Goal: Information Seeking & Learning: Learn about a topic

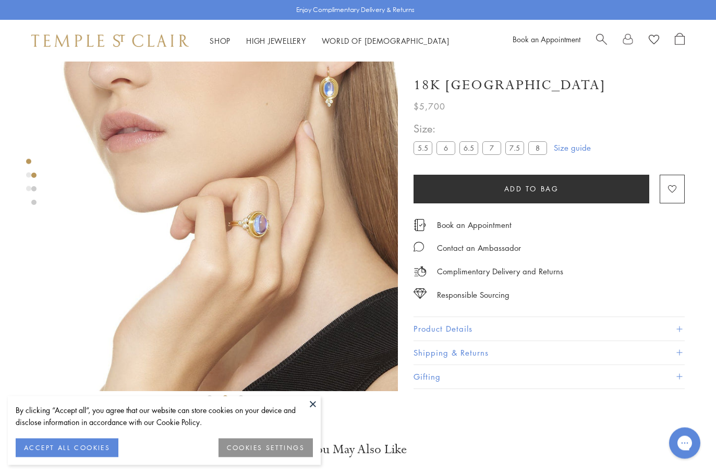
scroll to position [17, 0]
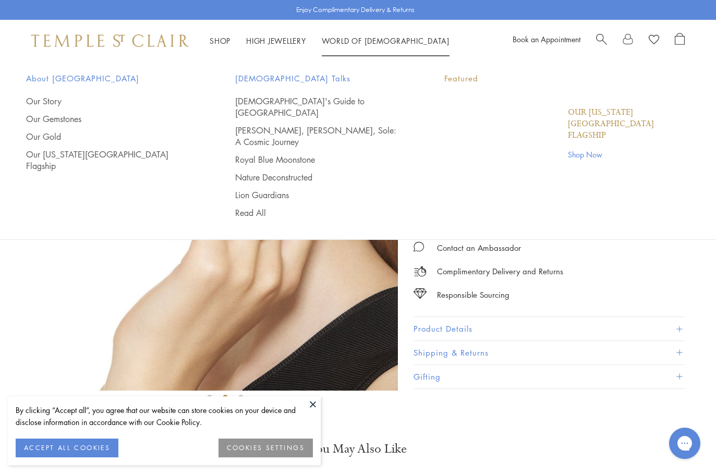
click at [360, 43] on link "World of Temple World of Temple" at bounding box center [386, 40] width 128 height 10
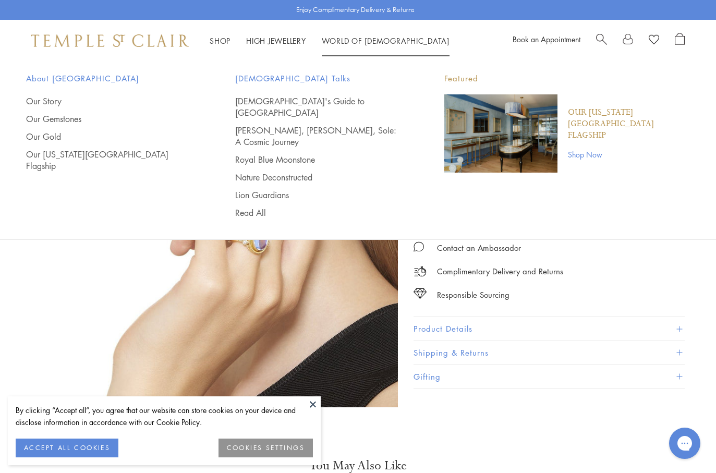
click at [693, 81] on div "About Temple St. Clair Our Story Our Gemstones Our Gold Our New York City Flags…" at bounding box center [358, 145] width 716 height 167
click at [232, 38] on ul "Shop Shop Categories Amulets Pendants & Charms Lockets Chains & Leather Cords E…" at bounding box center [330, 40] width 240 height 13
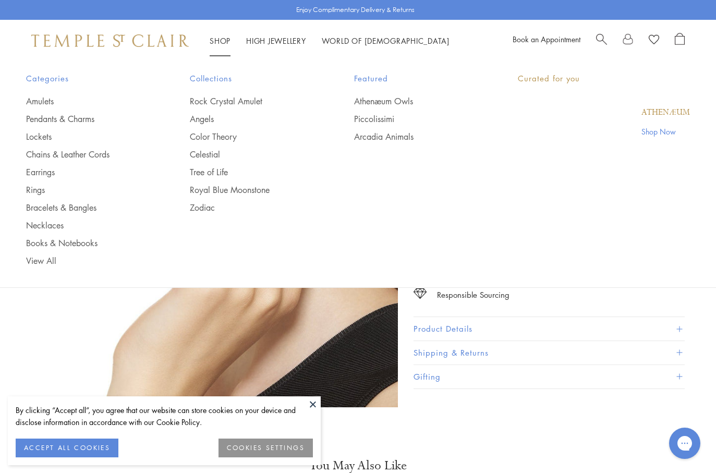
click at [229, 40] on link "Shop Shop" at bounding box center [220, 40] width 21 height 10
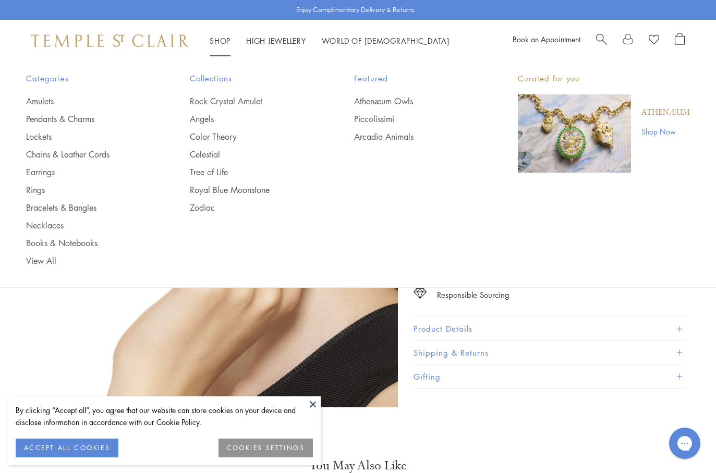
click at [46, 114] on link "Pendants & Charms" at bounding box center [87, 118] width 122 height 11
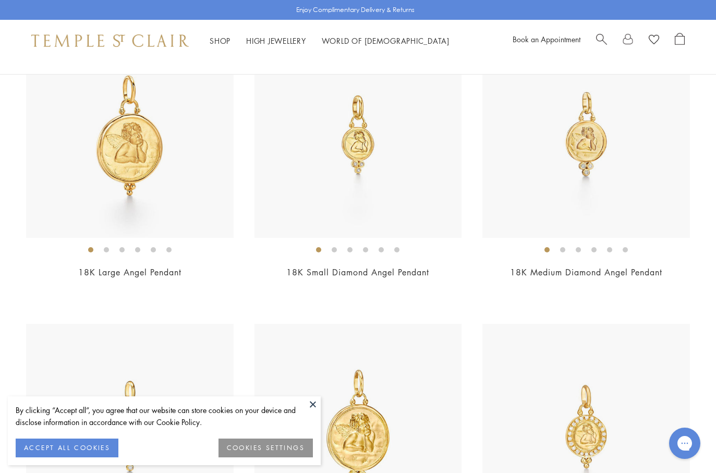
scroll to position [1661, 0]
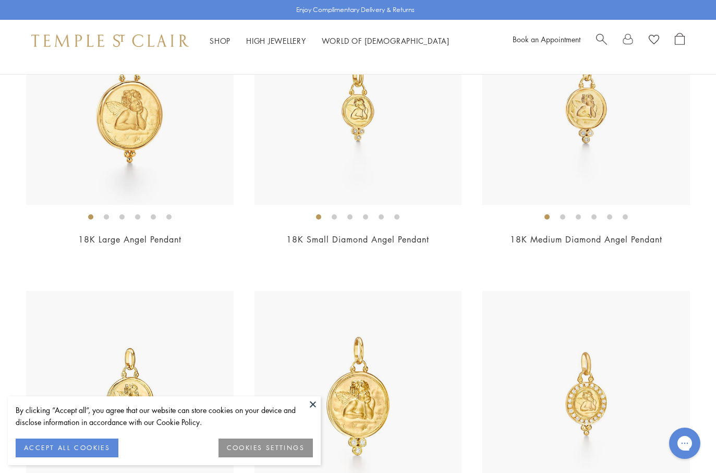
click at [65, 98] on img at bounding box center [130, 102] width 208 height 208
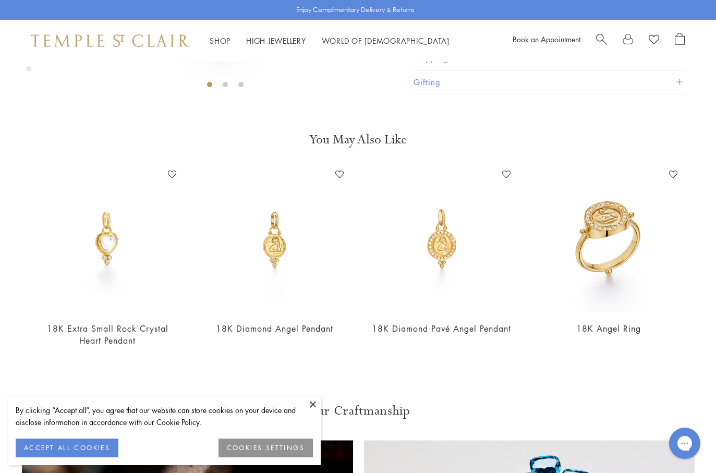
scroll to position [337, 0]
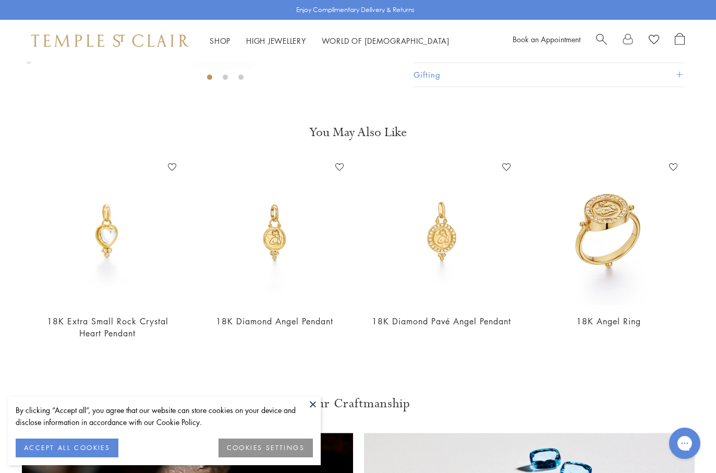
click at [93, 238] on img at bounding box center [107, 232] width 146 height 146
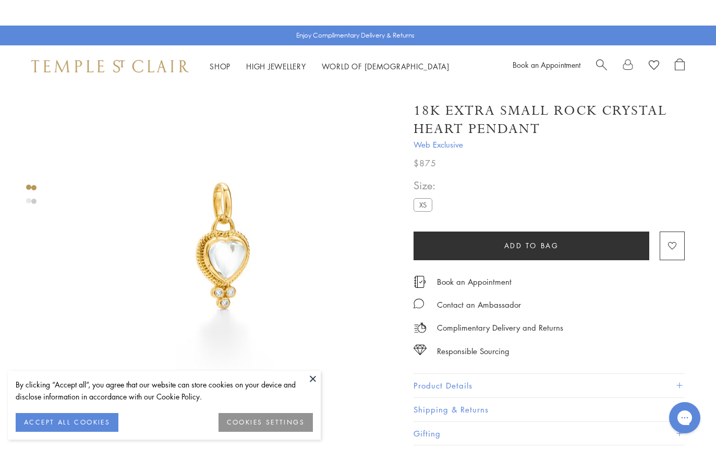
scroll to position [4, 0]
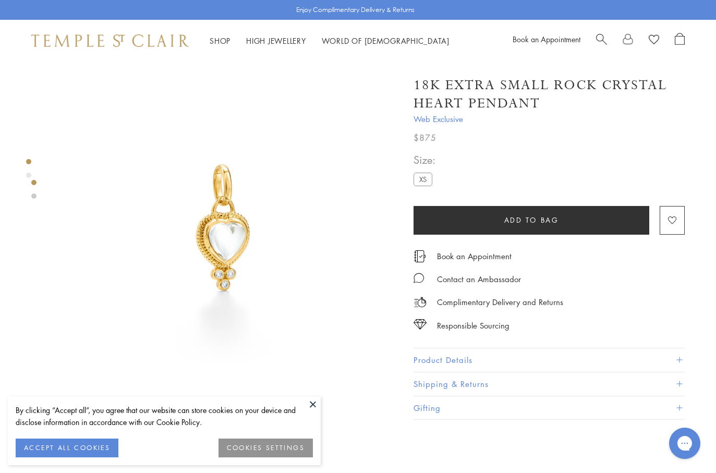
click at [222, 224] on img at bounding box center [225, 230] width 346 height 346
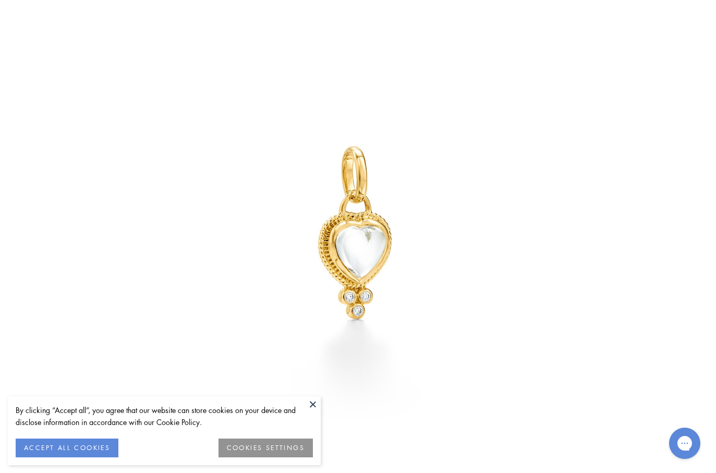
click at [42, 422] on button "ACCEPT ALL COOKIES" at bounding box center [67, 448] width 103 height 19
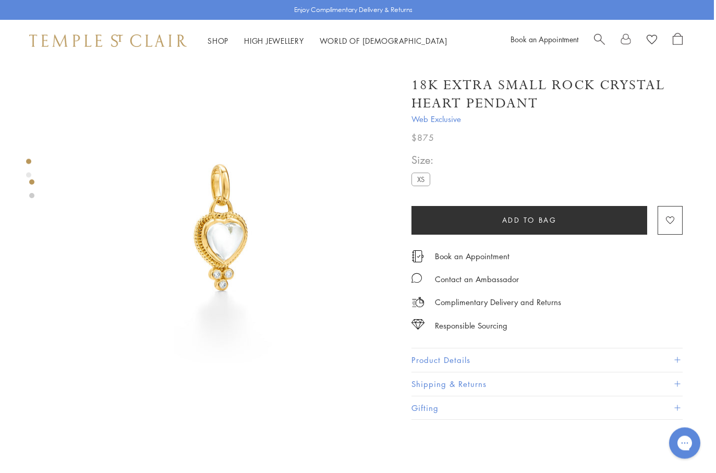
scroll to position [4, 2]
click at [21, 149] on div at bounding box center [212, 411] width 429 height 708
click at [18, 174] on div at bounding box center [212, 411] width 429 height 708
click at [29, 173] on div "Product gallery navigation" at bounding box center [28, 175] width 5 height 5
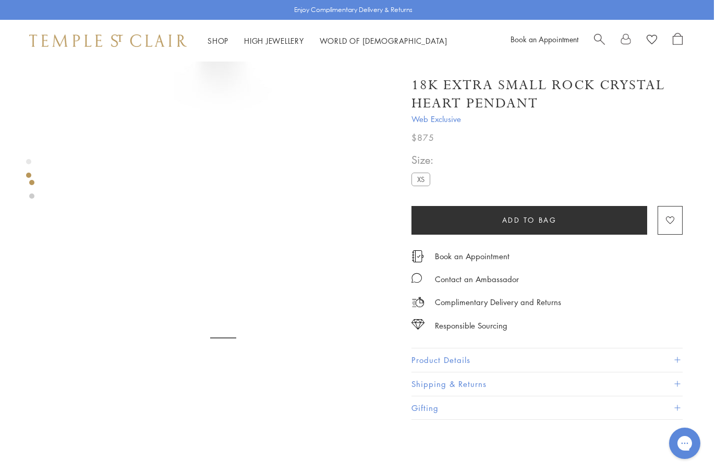
click at [26, 169] on div "Product gallery navigation" at bounding box center [28, 172] width 5 height 30
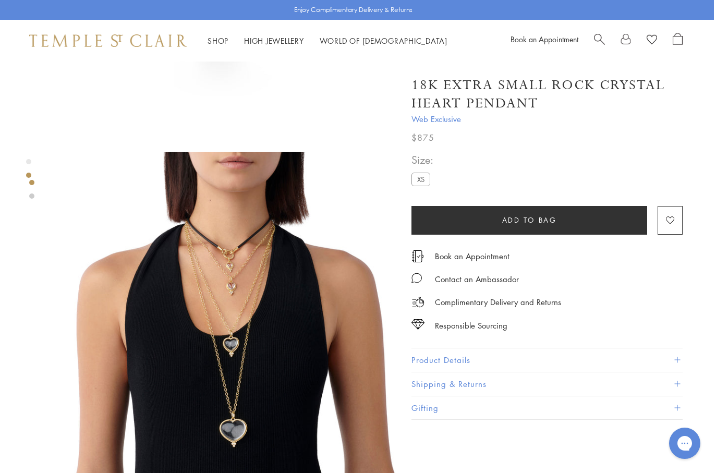
scroll to position [286, 2]
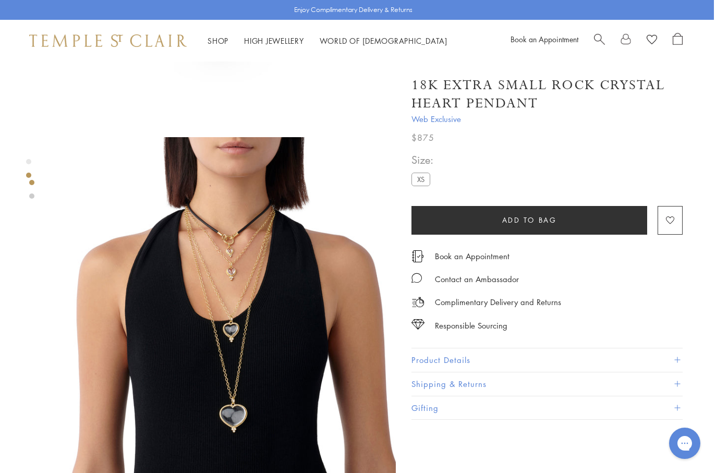
click at [307, 232] on img at bounding box center [223, 310] width 346 height 346
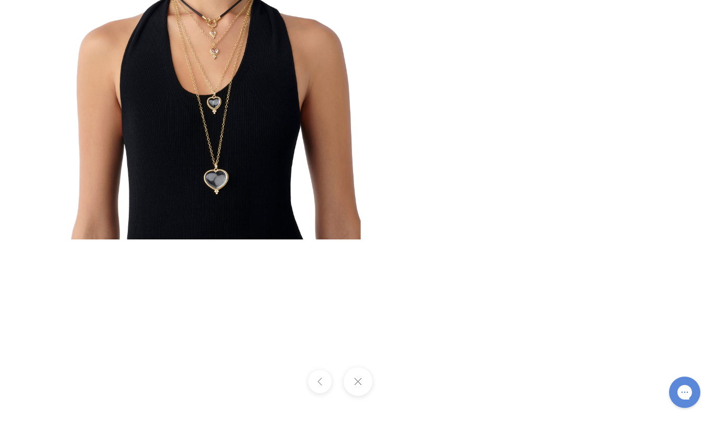
scroll to position [1, 2]
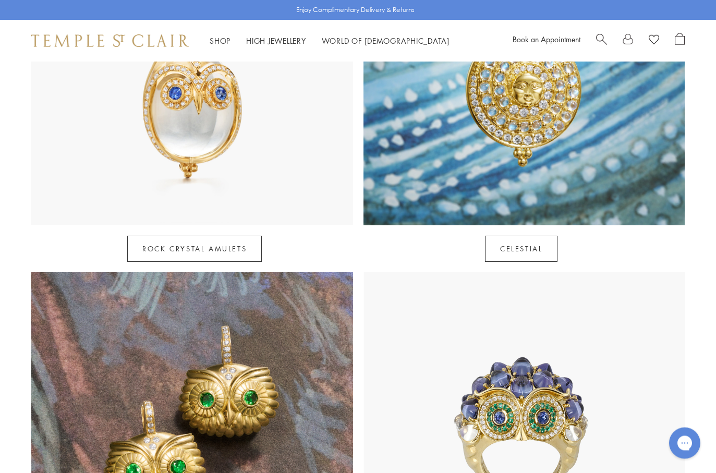
scroll to position [659, 0]
click at [233, 236] on link "Rock Crystal Amulets" at bounding box center [194, 249] width 135 height 26
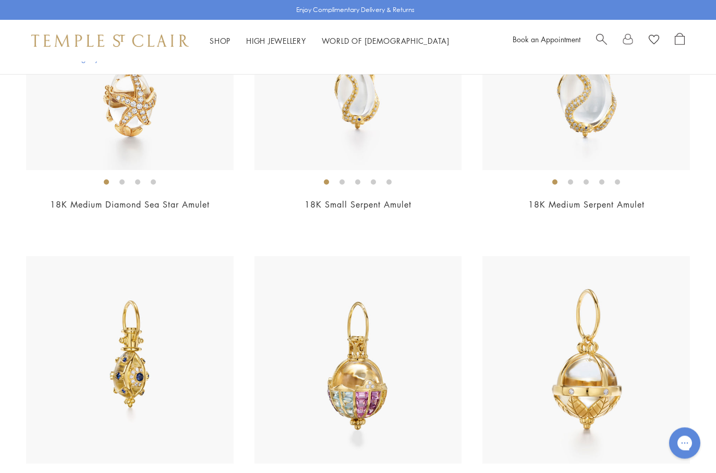
scroll to position [5650, 0]
